Goal: Communication & Community: Share content

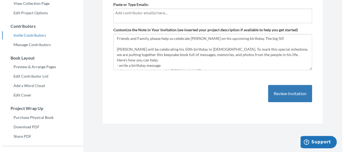
scroll to position [91, 0]
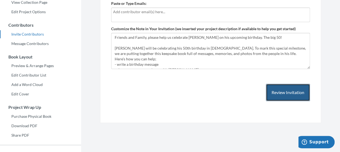
click at [282, 98] on button "Review Invitation" at bounding box center [288, 93] width 44 height 18
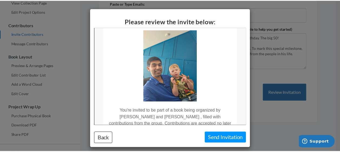
scroll to position [0, 0]
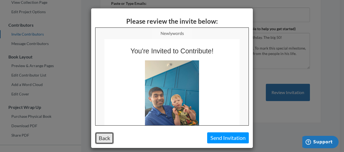
click at [106, 138] on button "Back" at bounding box center [104, 139] width 18 height 12
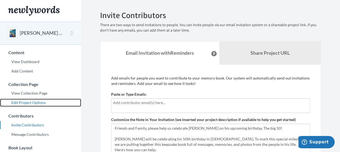
click at [26, 102] on link "Edit Project Options" at bounding box center [40, 103] width 81 height 8
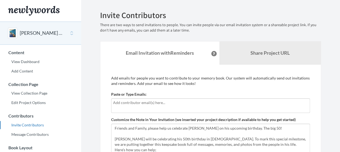
click at [144, 103] on input "text" at bounding box center [210, 103] width 195 height 6
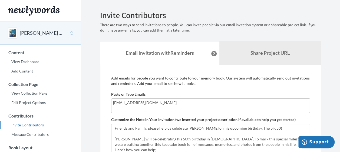
type input "[EMAIL_ADDRESS][DOMAIN_NAME]"
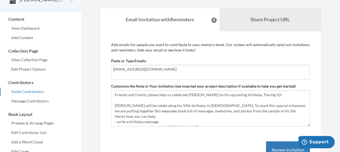
scroll to position [37, 0]
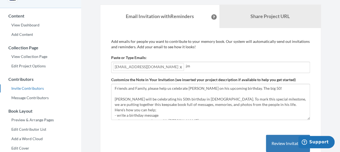
type input "[EMAIL_ADDRESS][DOMAIN_NAME]"
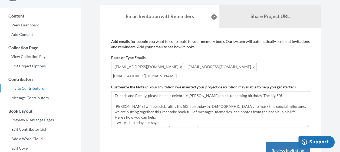
type input "[EMAIL_ADDRESS][DOMAIN_NAME]"
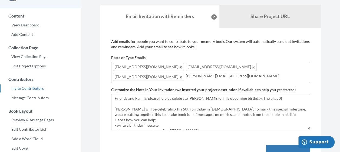
type input "[PERSON_NAME][EMAIL_ADDRESS][DOMAIN_NAME]"
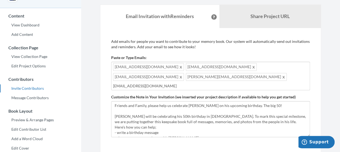
type input "[EMAIL_ADDRESS][DOMAIN_NAME]"
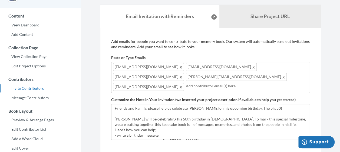
click at [183, 84] on span at bounding box center [181, 87] width 4 height 6
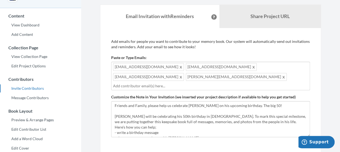
click at [282, 77] on span at bounding box center [284, 77] width 4 height 6
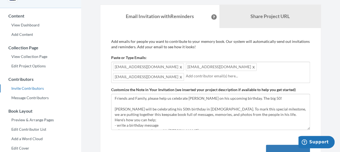
click at [183, 74] on span at bounding box center [181, 77] width 4 height 6
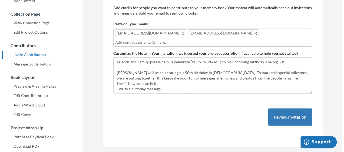
scroll to position [74, 0]
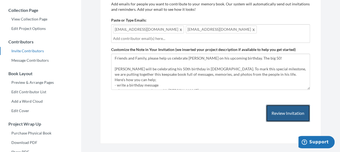
click at [278, 109] on button "Review Invitation" at bounding box center [288, 114] width 44 height 18
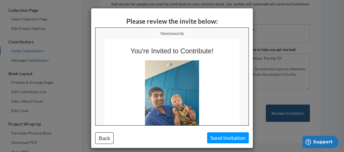
scroll to position [0, 0]
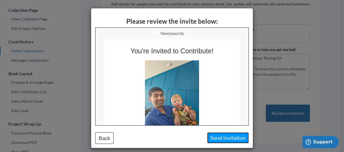
click at [226, 136] on button "Send Invitation" at bounding box center [228, 138] width 42 height 11
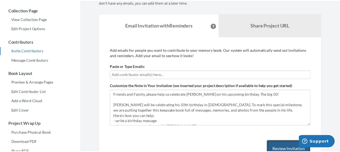
scroll to position [80, 0]
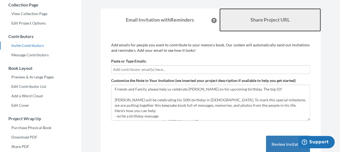
click at [274, 20] on b "Share Project URL" at bounding box center [269, 20] width 39 height 6
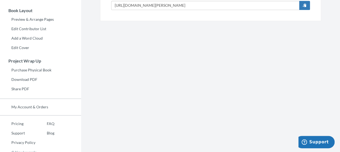
scroll to position [143, 0]
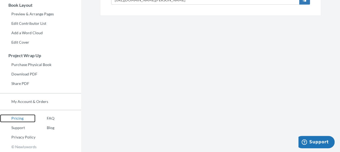
click at [17, 120] on link "Pricing" at bounding box center [17, 119] width 35 height 8
